Goal: Information Seeking & Learning: Learn about a topic

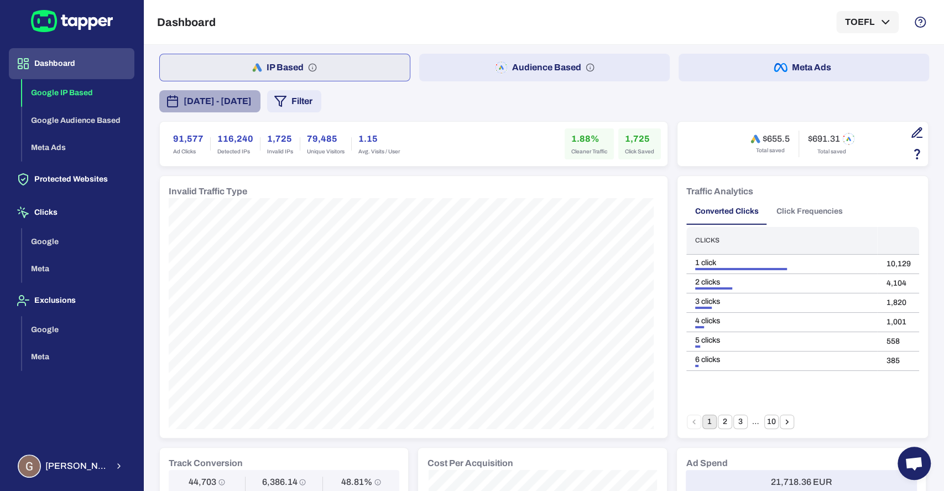
click at [252, 96] on span "[DATE] - [DATE]" at bounding box center [218, 101] width 68 height 13
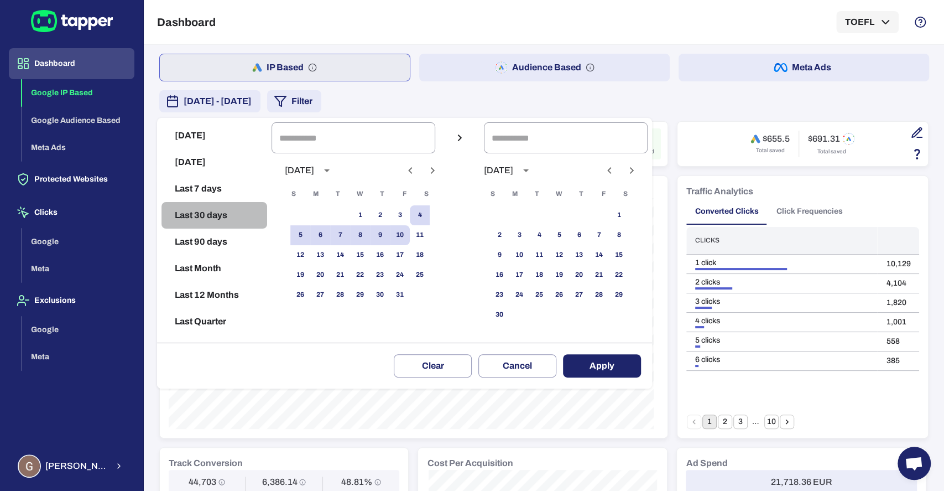
click at [204, 214] on button "Last 30 days" at bounding box center [215, 215] width 106 height 27
type input "**********"
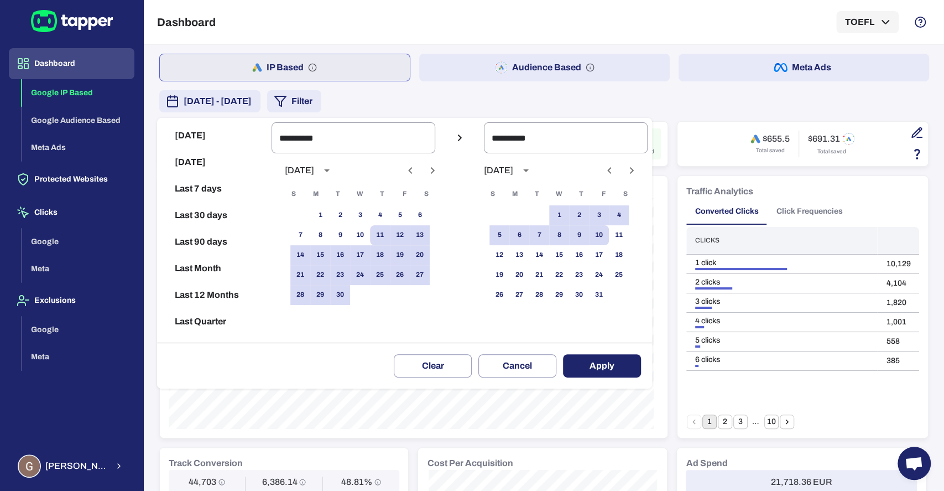
click at [609, 365] on button "Apply" at bounding box center [602, 365] width 78 height 23
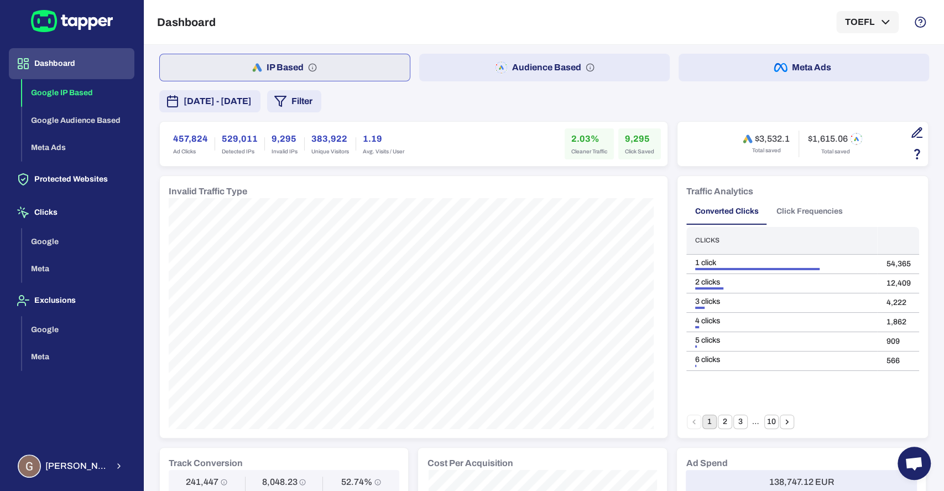
click at [492, 57] on button "Audience Based" at bounding box center [544, 68] width 251 height 28
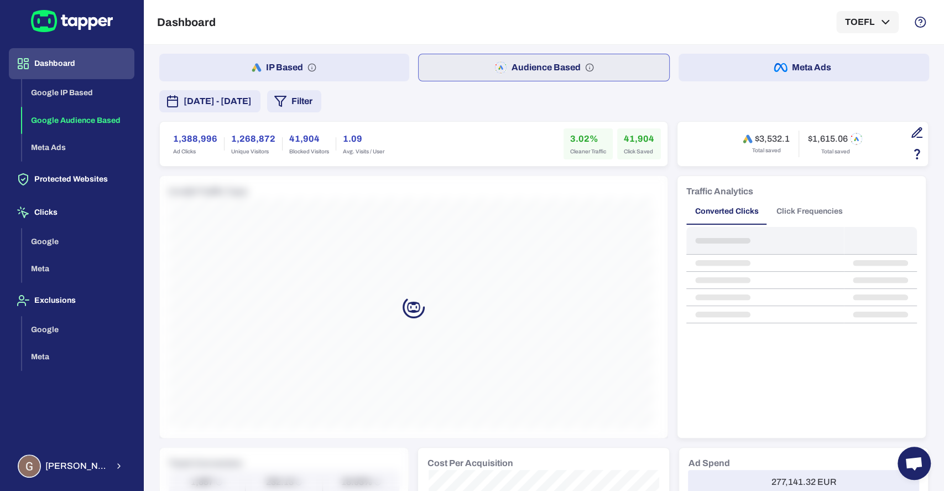
click at [761, 69] on button "Meta Ads" at bounding box center [804, 68] width 251 height 28
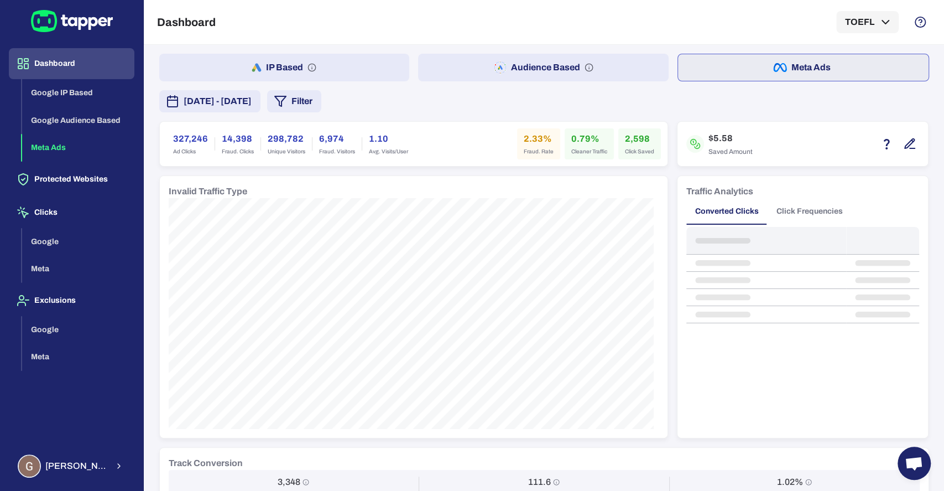
click at [491, 58] on button "Audience Based" at bounding box center [543, 68] width 251 height 28
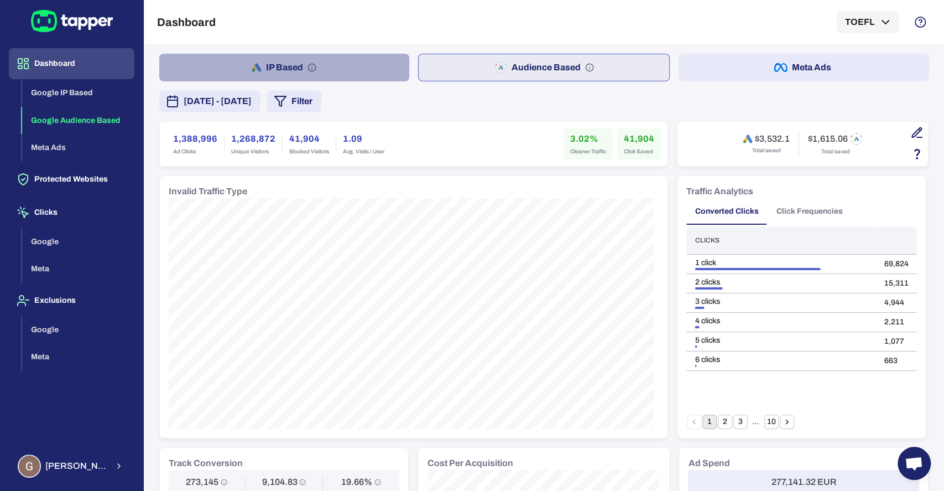
click at [313, 60] on button "IP Based" at bounding box center [284, 68] width 251 height 28
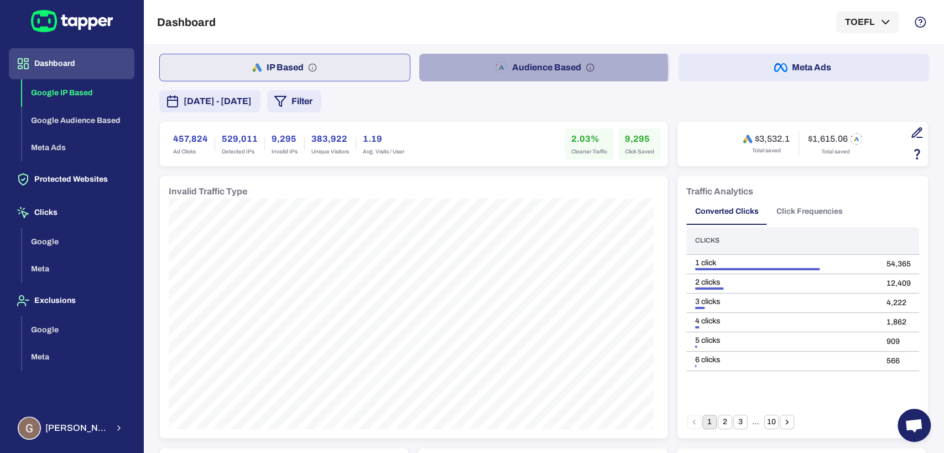
click at [481, 69] on button "Audience Based" at bounding box center [544, 68] width 251 height 28
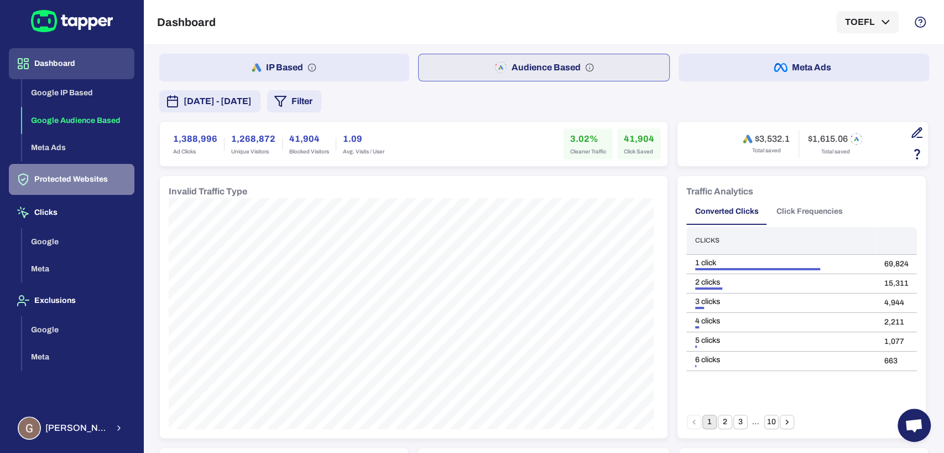
click at [57, 179] on button "Protected Websites" at bounding box center [72, 179] width 126 height 31
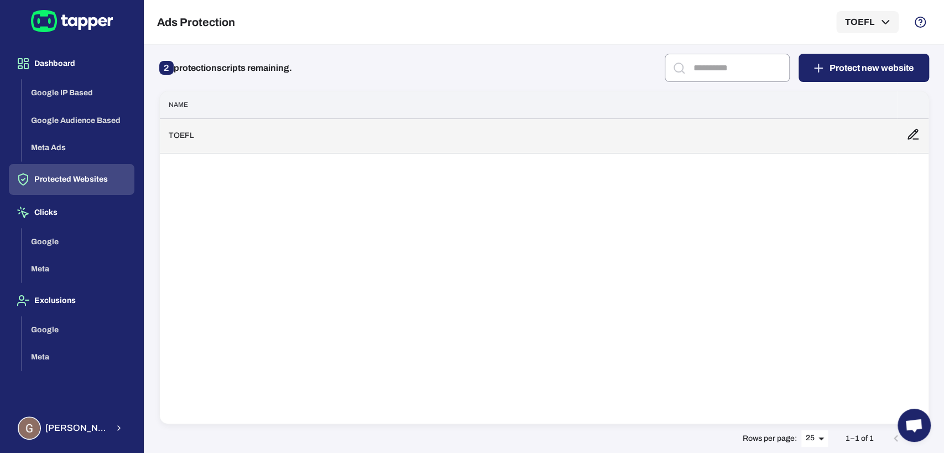
click at [357, 139] on td "TOEFL" at bounding box center [529, 135] width 738 height 34
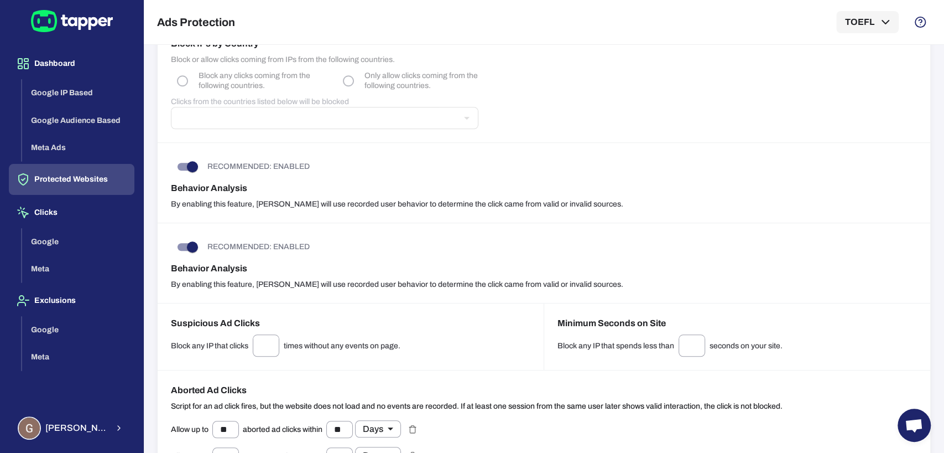
scroll to position [602, 0]
click at [63, 245] on button "Google" at bounding box center [78, 242] width 112 height 28
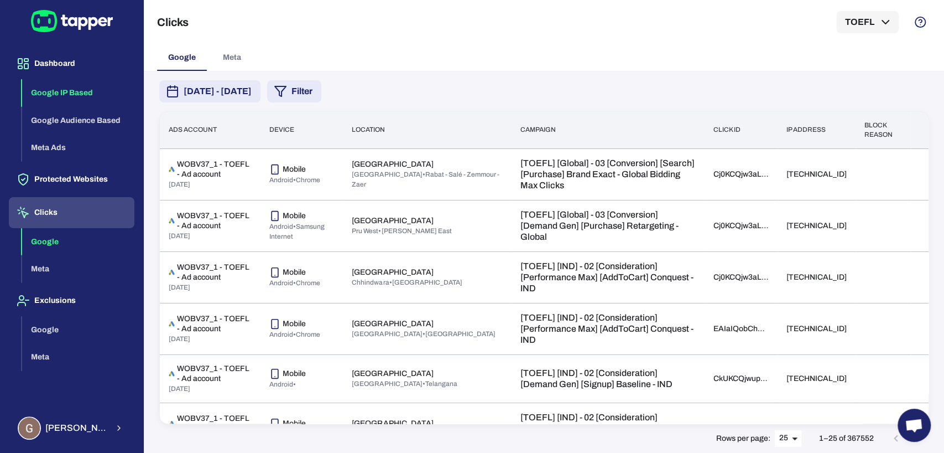
click at [53, 89] on button "Google IP Based" at bounding box center [78, 93] width 112 height 28
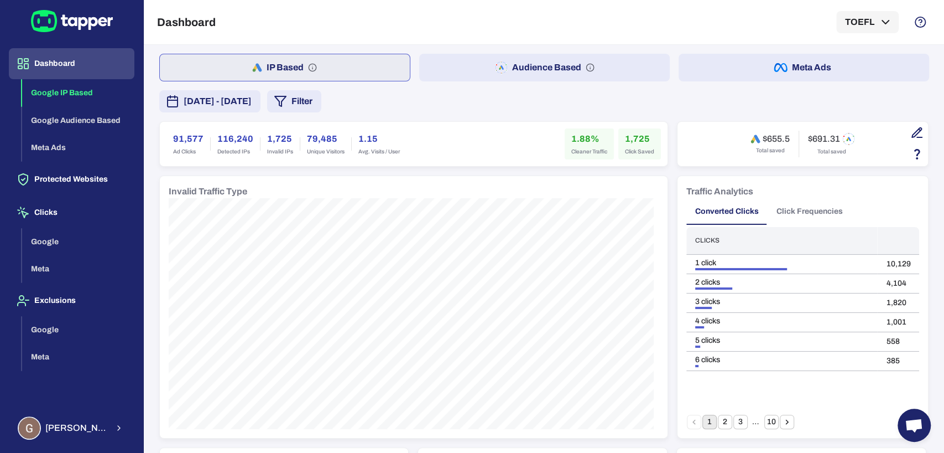
click at [252, 105] on span "[DATE] - [DATE]" at bounding box center [218, 101] width 68 height 13
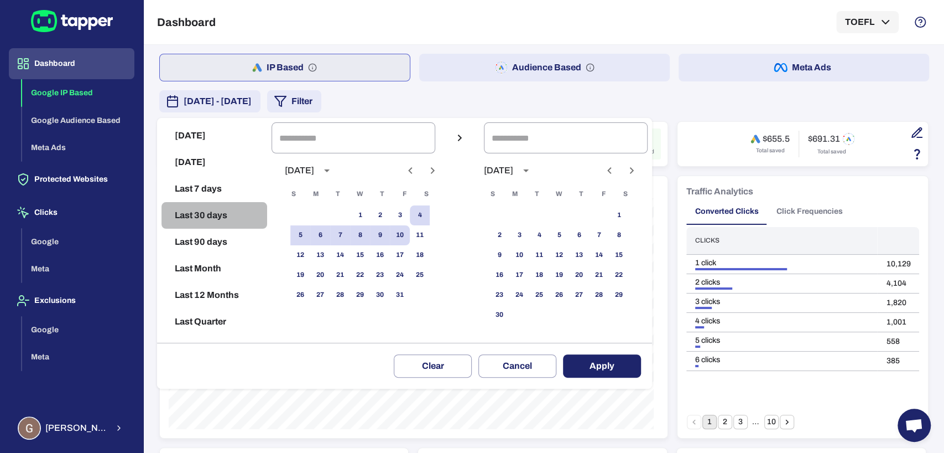
click at [209, 210] on button "Last 30 days" at bounding box center [215, 215] width 106 height 27
type input "**********"
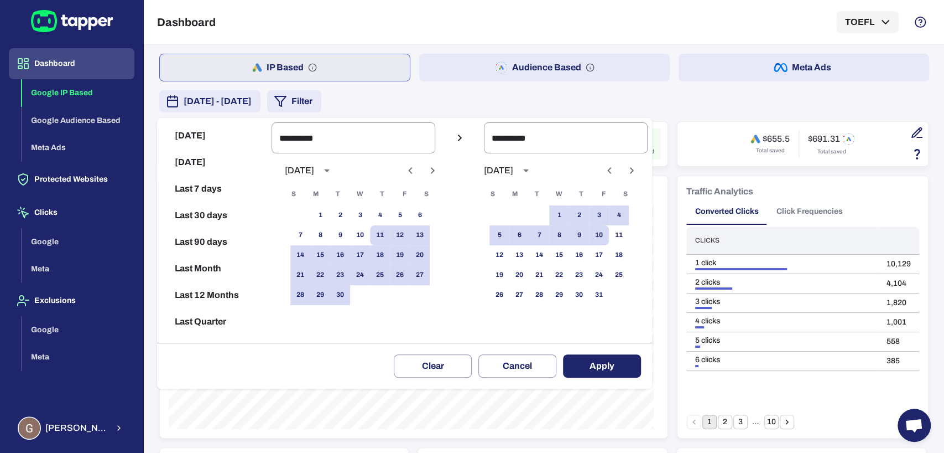
click at [617, 365] on button "Apply" at bounding box center [602, 365] width 78 height 23
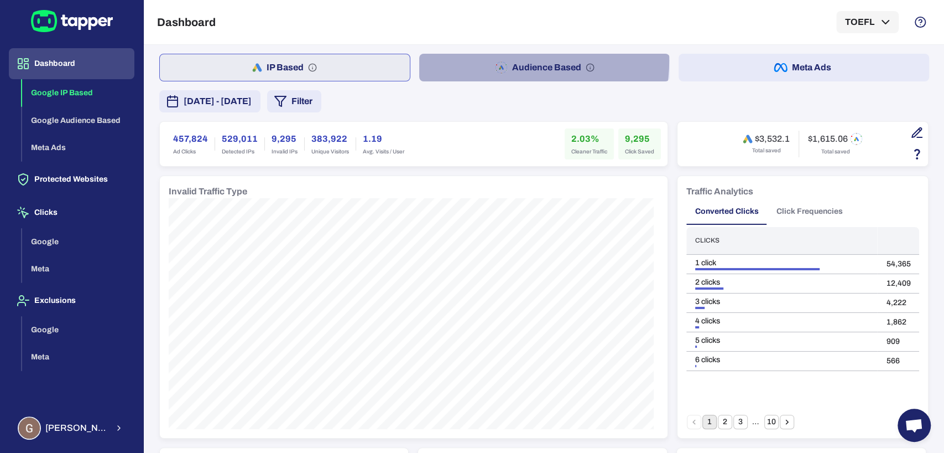
click at [511, 61] on button "Audience Based" at bounding box center [544, 68] width 251 height 28
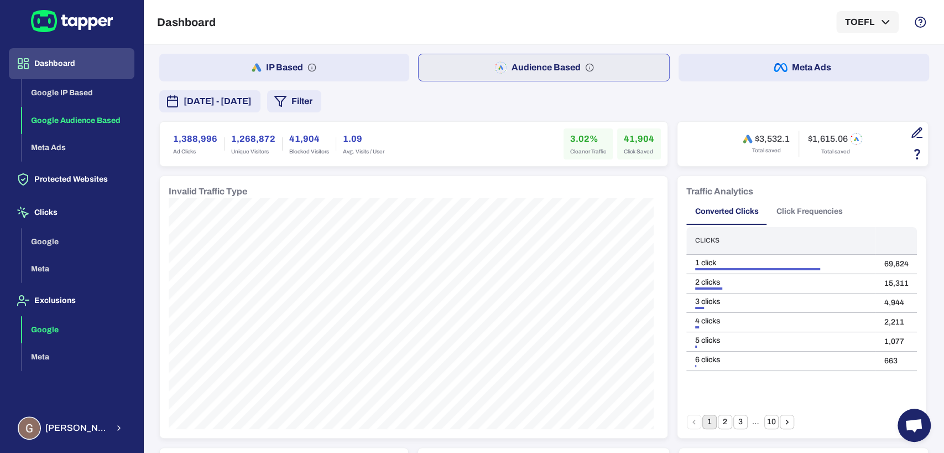
click at [49, 321] on button "Google" at bounding box center [78, 330] width 112 height 28
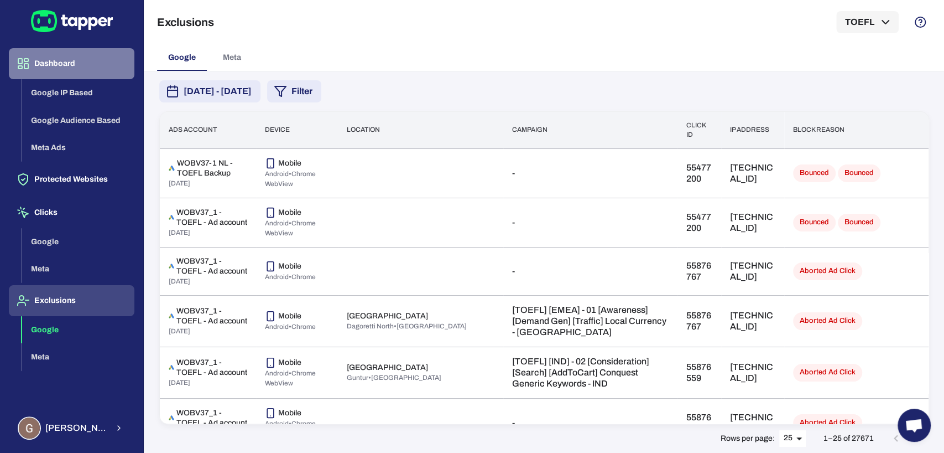
click at [62, 64] on button "Dashboard" at bounding box center [72, 63] width 126 height 31
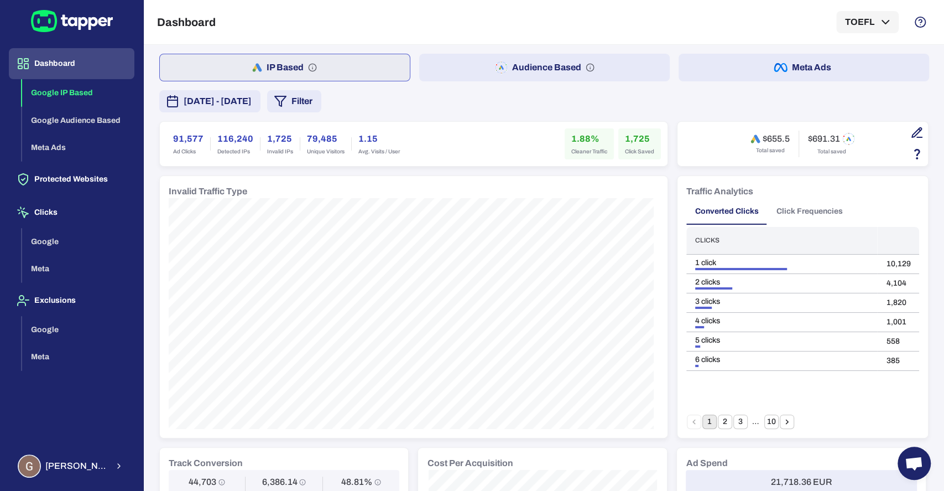
click at [480, 24] on div "Dashboard TOEFL" at bounding box center [544, 22] width 774 height 44
click at [523, 24] on div "Dashboard TOEFL" at bounding box center [544, 22] width 774 height 44
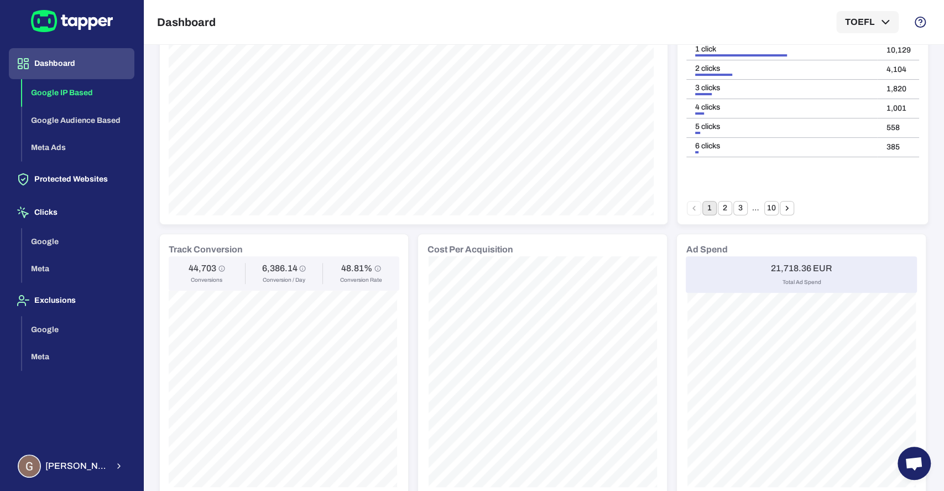
scroll to position [181, 0]
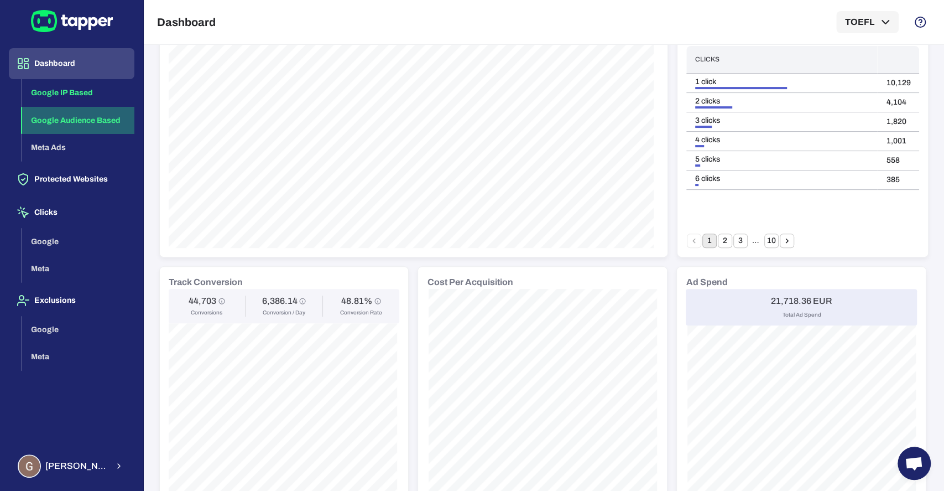
click at [75, 116] on button "Google Audience Based" at bounding box center [78, 121] width 112 height 28
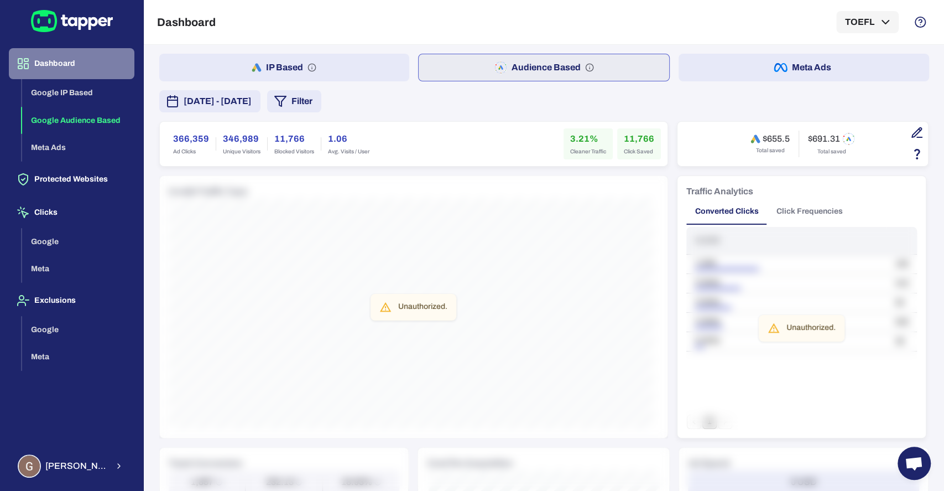
click at [64, 62] on button "Dashboard" at bounding box center [72, 63] width 126 height 31
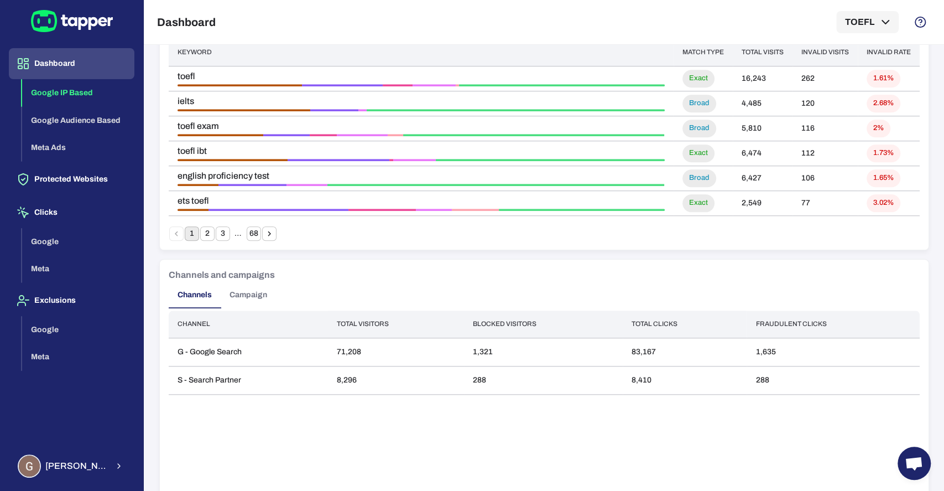
scroll to position [771, 0]
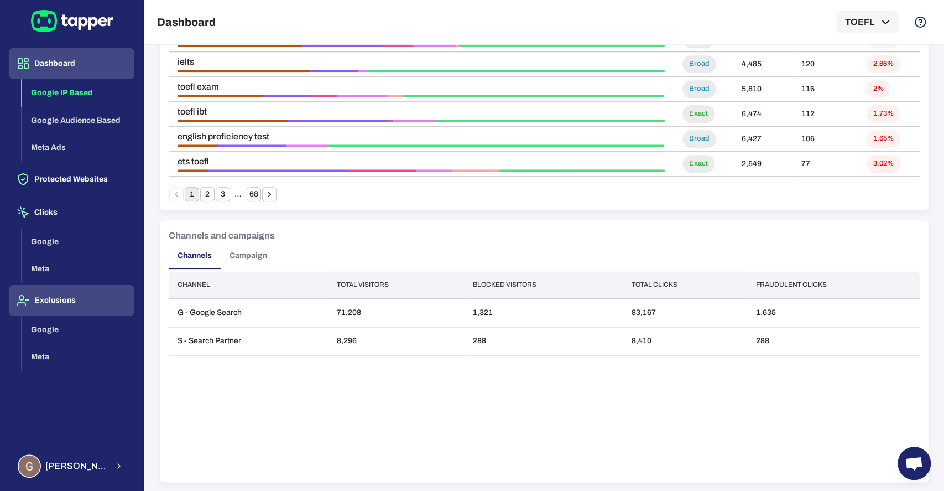
click at [55, 293] on button "Exclusions" at bounding box center [72, 300] width 126 height 31
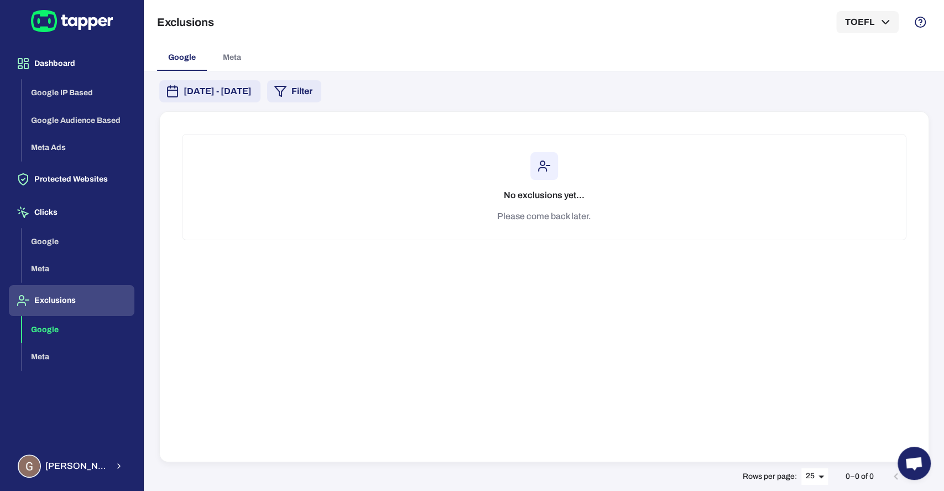
click at [65, 321] on button "Google" at bounding box center [78, 330] width 112 height 28
click at [68, 19] on icon at bounding box center [71, 21] width 9 height 9
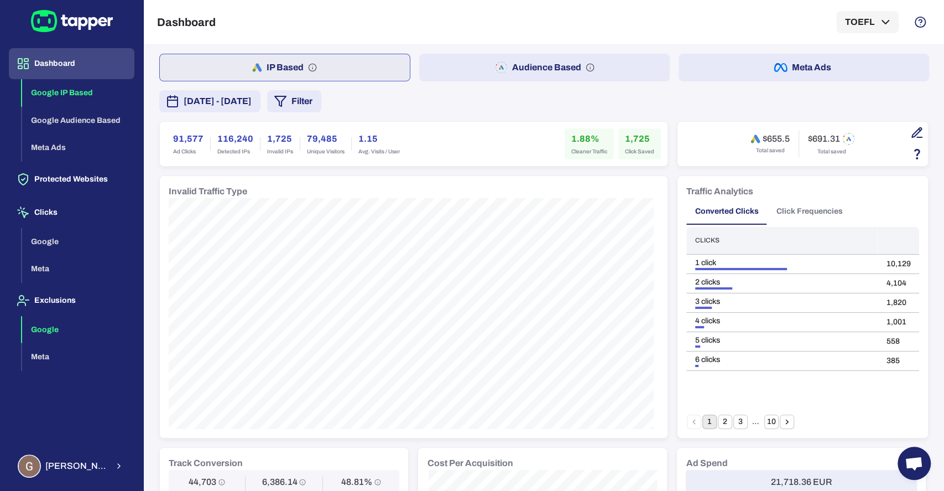
click at [48, 333] on button "Google" at bounding box center [78, 330] width 112 height 28
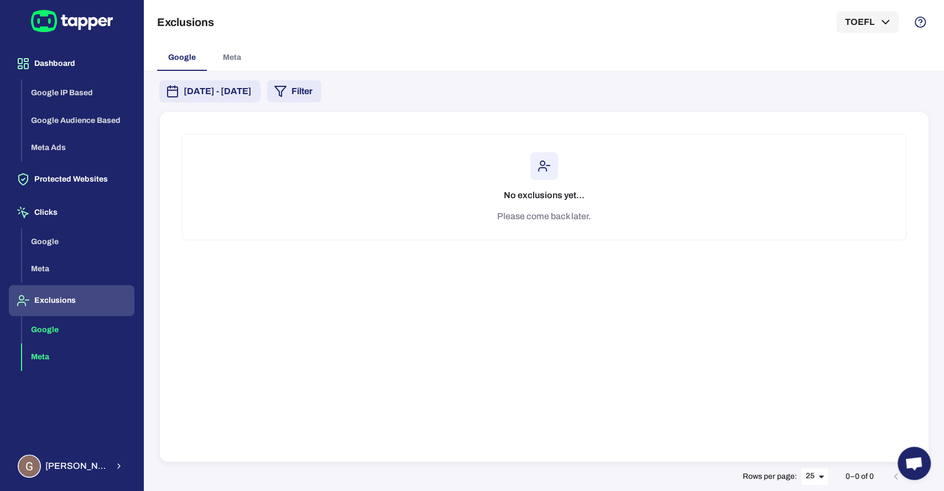
click at [44, 353] on button "Meta" at bounding box center [78, 357] width 112 height 28
click at [44, 325] on button "Google" at bounding box center [78, 330] width 112 height 28
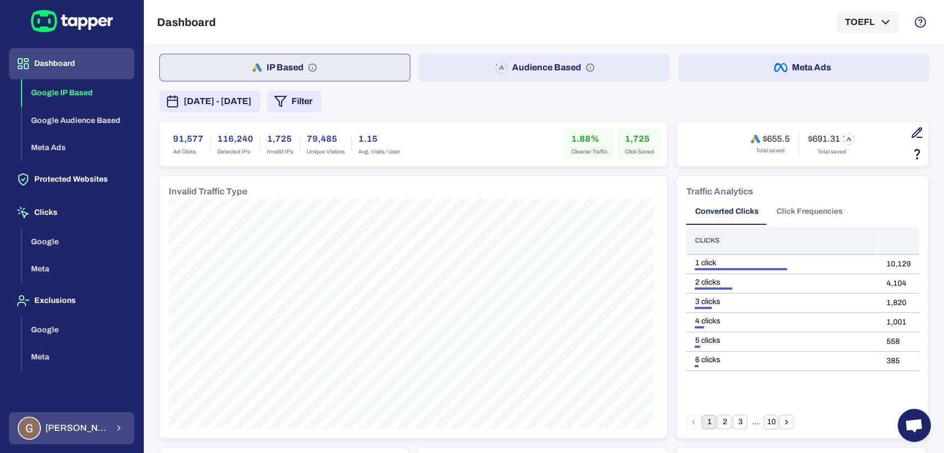
click at [87, 431] on span "[PERSON_NAME]" at bounding box center [76, 427] width 63 height 11
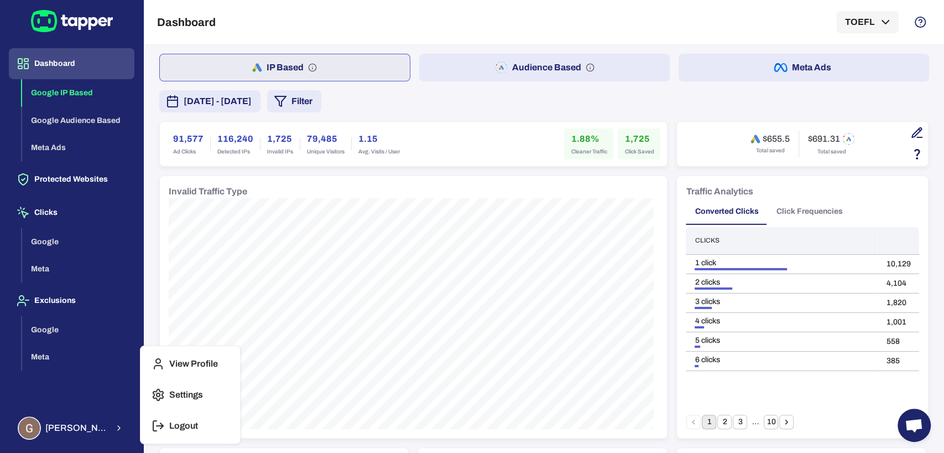
click at [164, 421] on icon "button" at bounding box center [158, 425] width 13 height 13
